Goal: Transaction & Acquisition: Purchase product/service

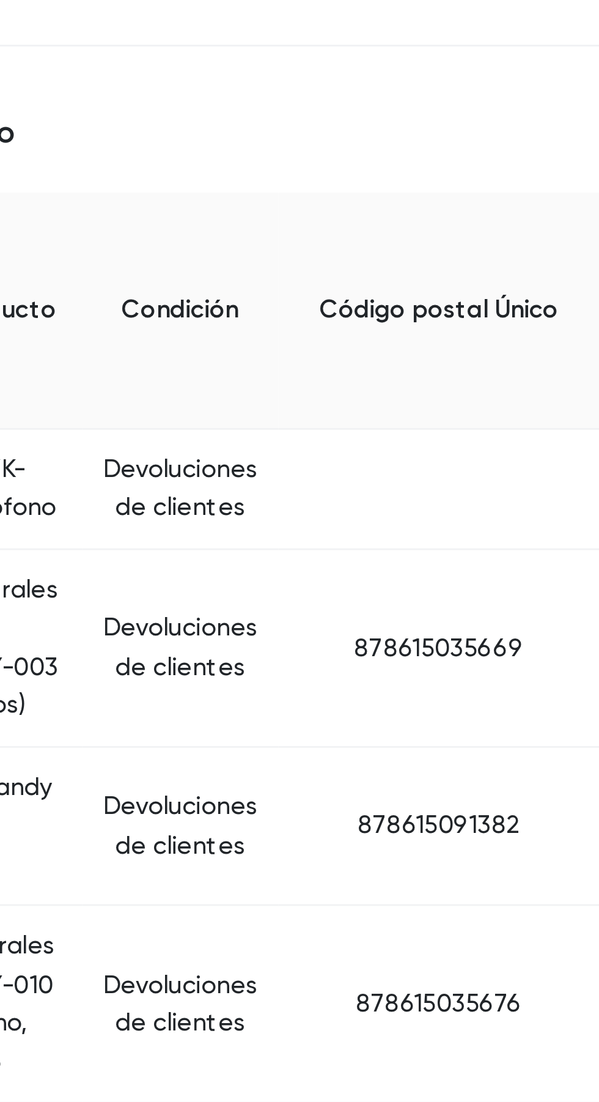
scroll to position [6, 0]
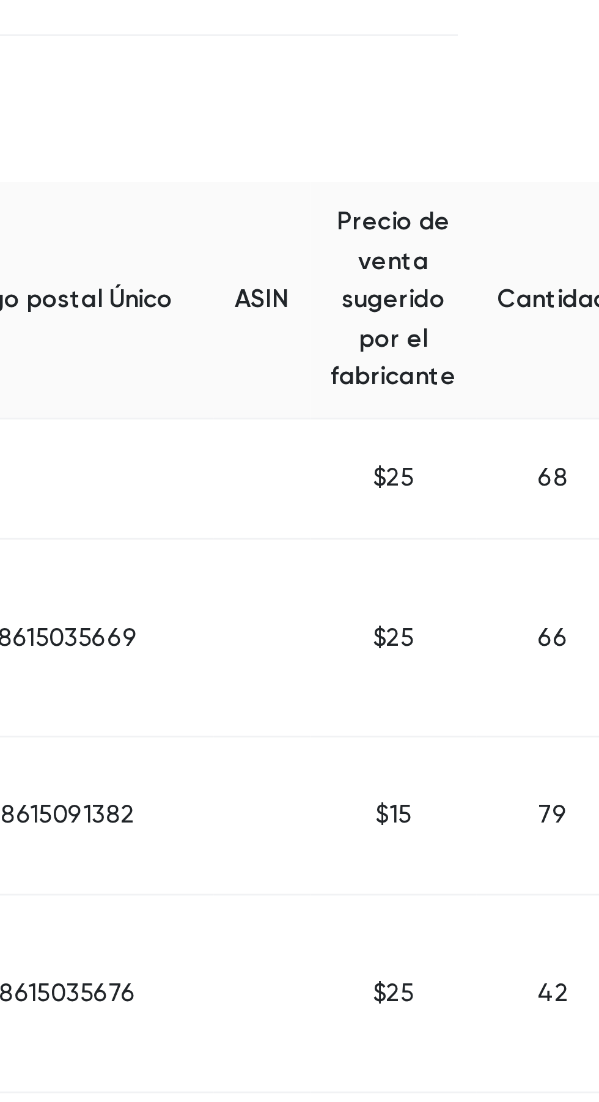
click at [424, 783] on td at bounding box center [441, 799] width 34 height 70
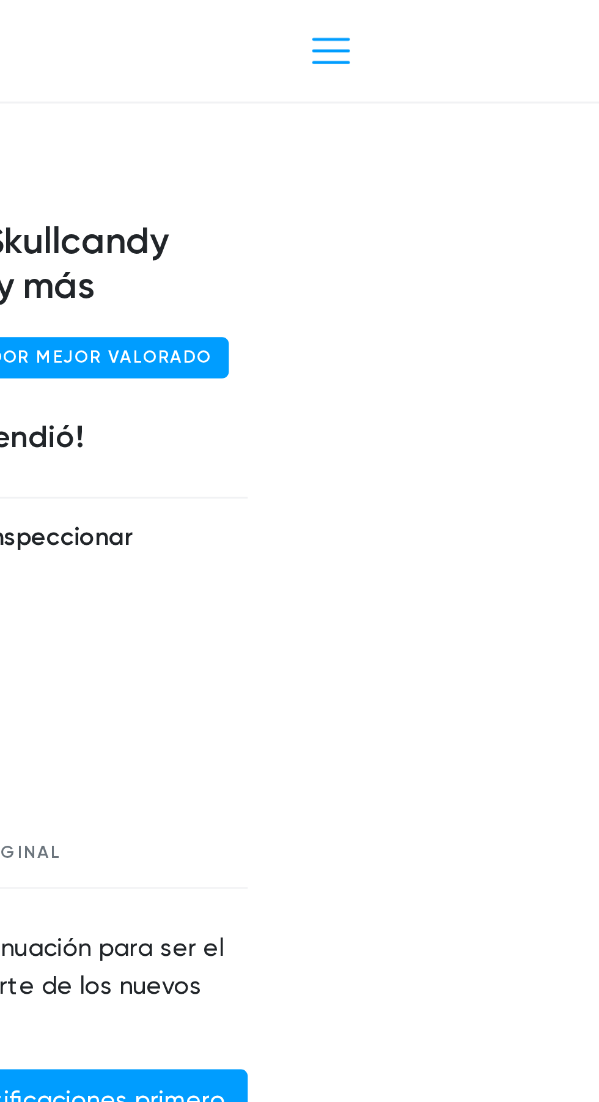
scroll to position [0, 0]
